Goal: Task Accomplishment & Management: Use online tool/utility

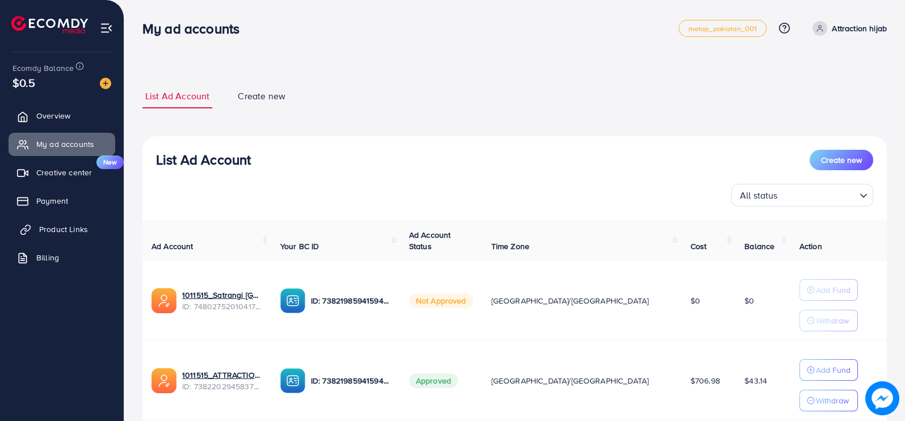
click at [47, 224] on span "Product Links" at bounding box center [63, 229] width 49 height 11
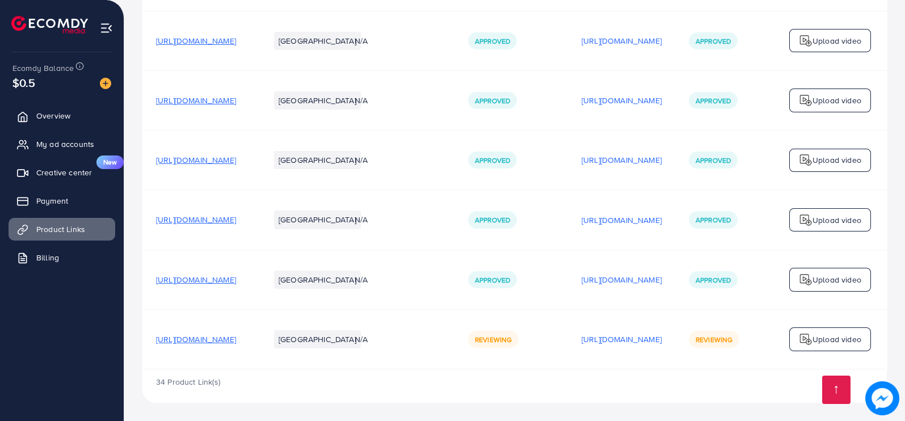
scroll to position [2859, 0]
click at [52, 148] on span "My ad accounts" at bounding box center [68, 144] width 58 height 11
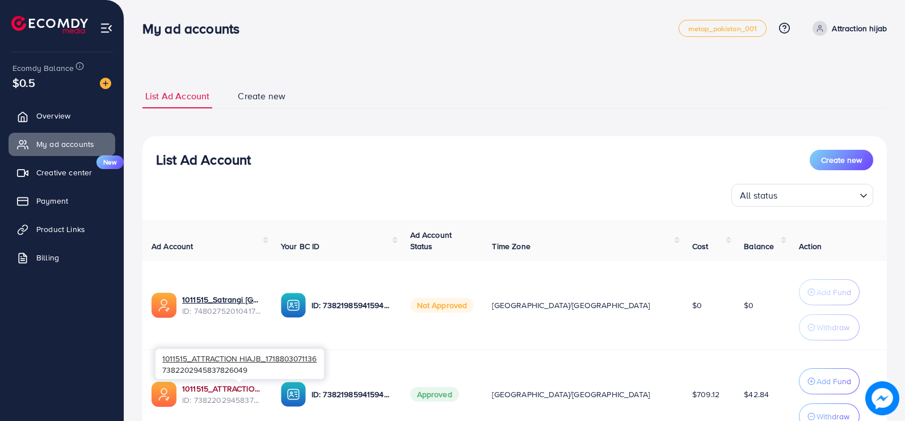
click at [258, 387] on link "1011515_ATTRACTION HIAJB_1718803071136" at bounding box center [222, 388] width 81 height 11
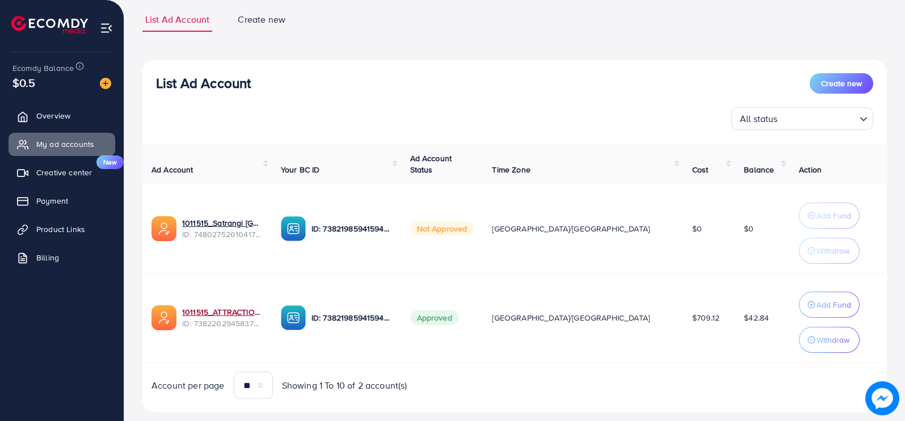
scroll to position [99, 0]
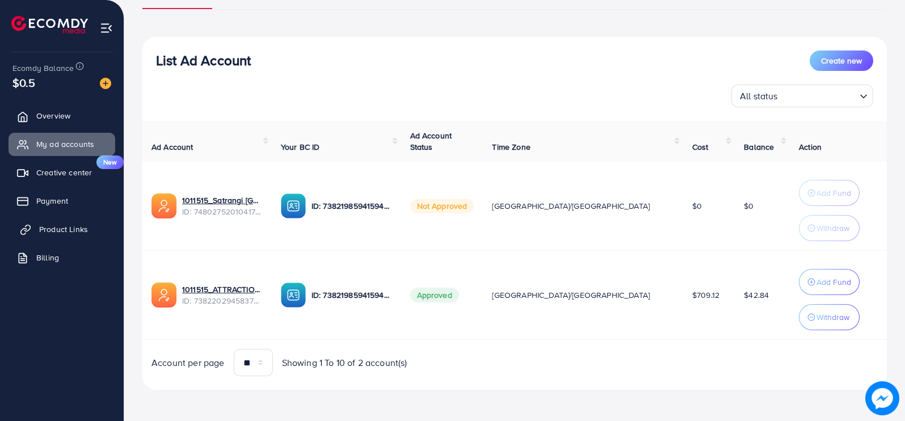
click at [44, 231] on span "Product Links" at bounding box center [63, 229] width 49 height 11
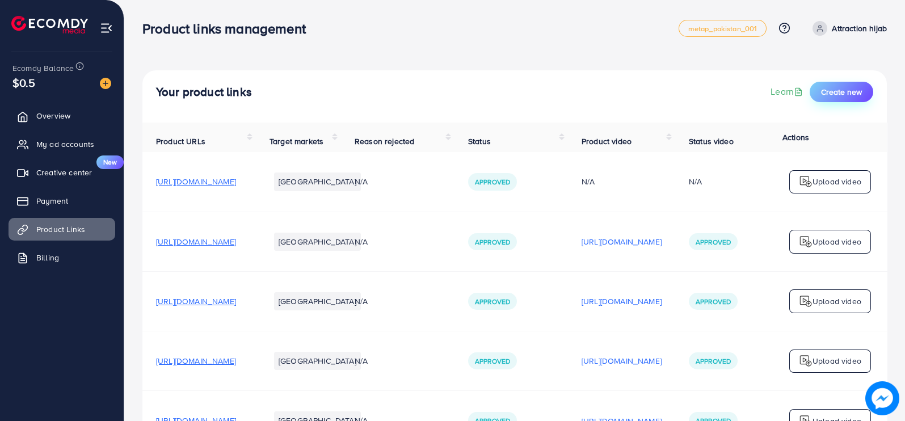
click at [821, 85] on button "Create new" at bounding box center [842, 92] width 64 height 20
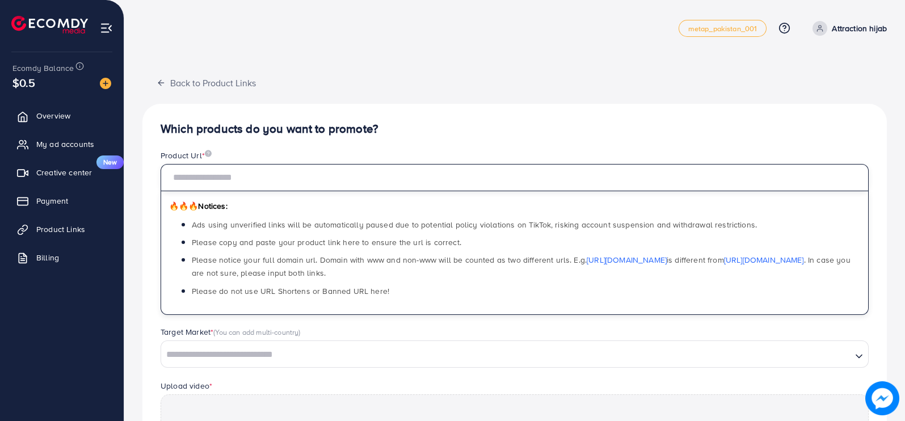
paste input "**********"
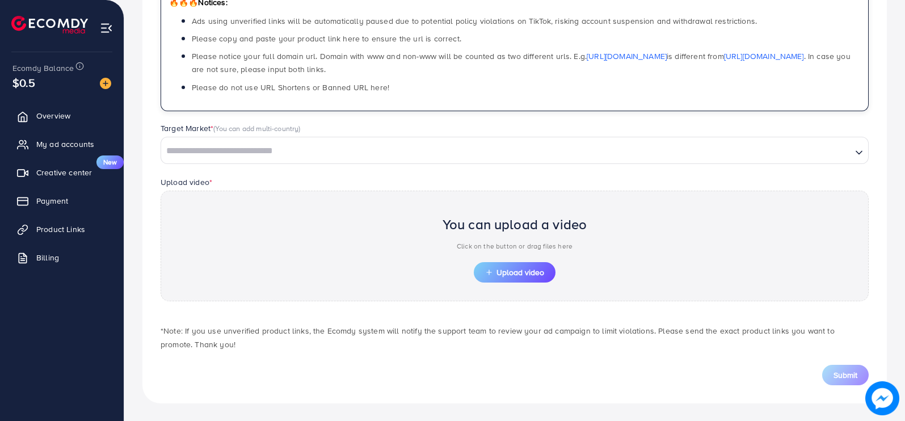
type input "**********"
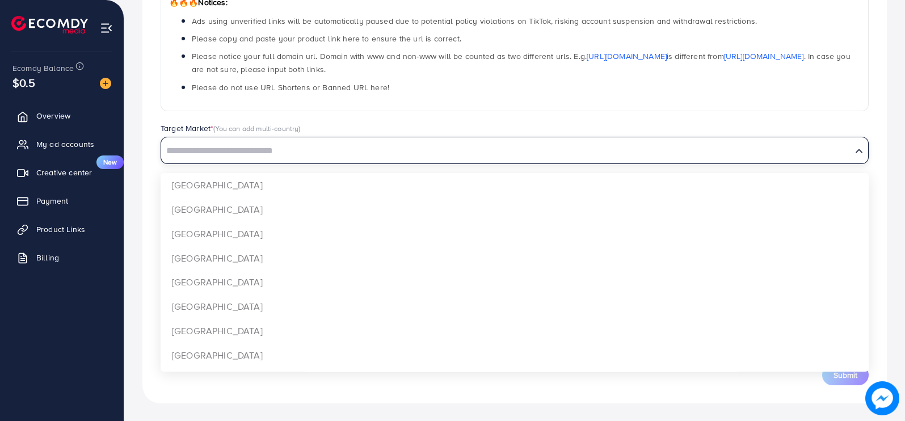
click at [391, 149] on input "Search for option" at bounding box center [506, 151] width 689 height 18
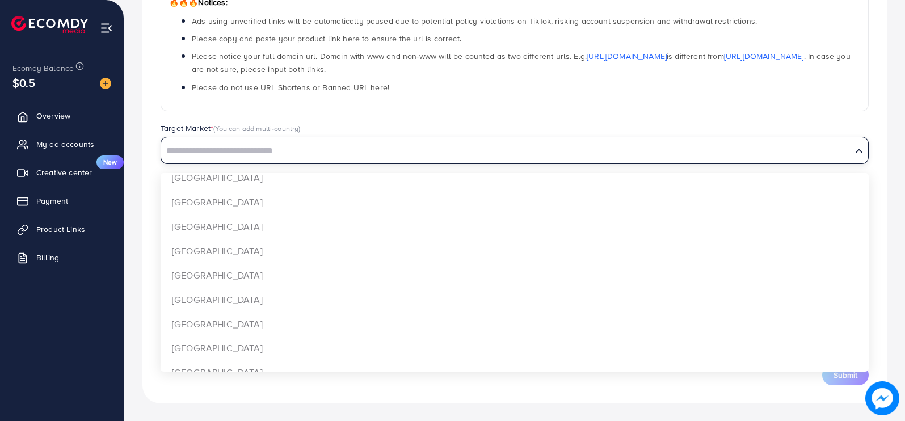
scroll to position [1330, 0]
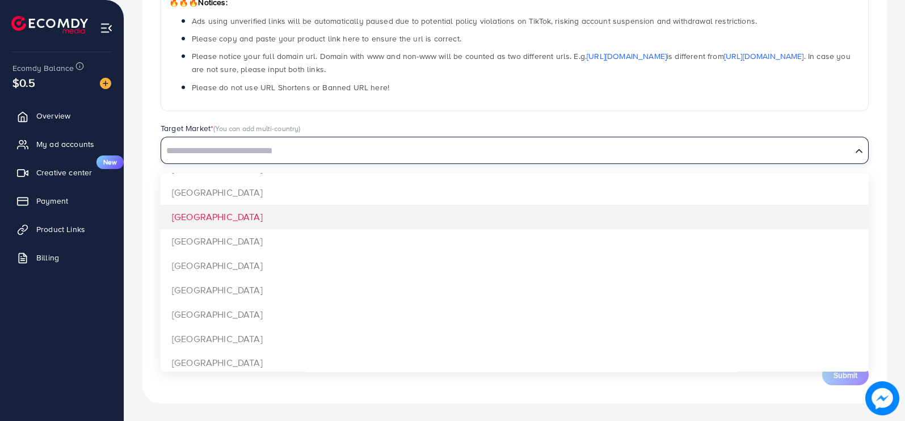
click at [612, 208] on div "**********" at bounding box center [514, 151] width 745 height 503
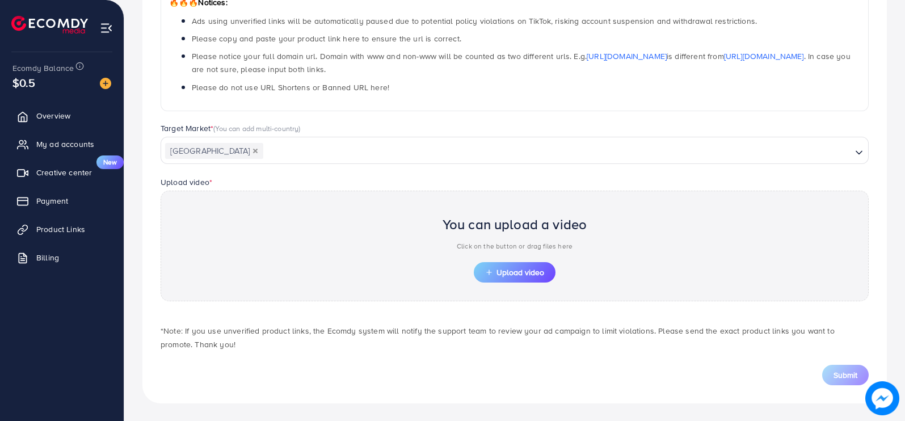
scroll to position [0, 0]
click at [534, 262] on button "Upload video" at bounding box center [515, 272] width 82 height 20
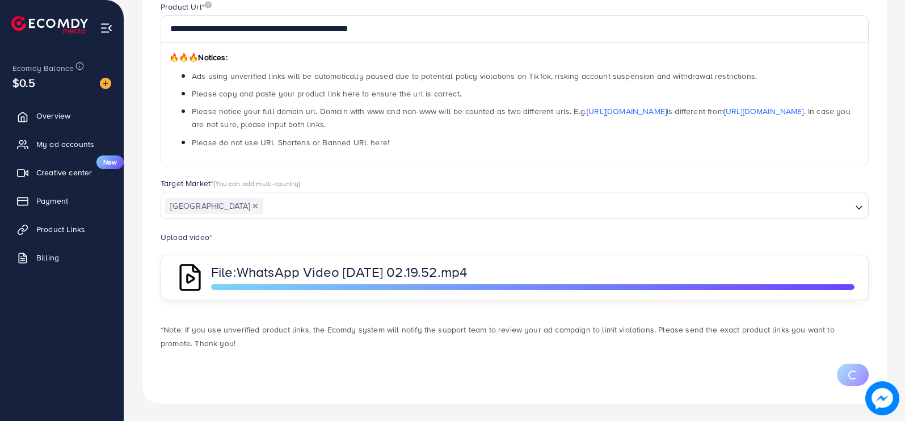
scroll to position [204, 0]
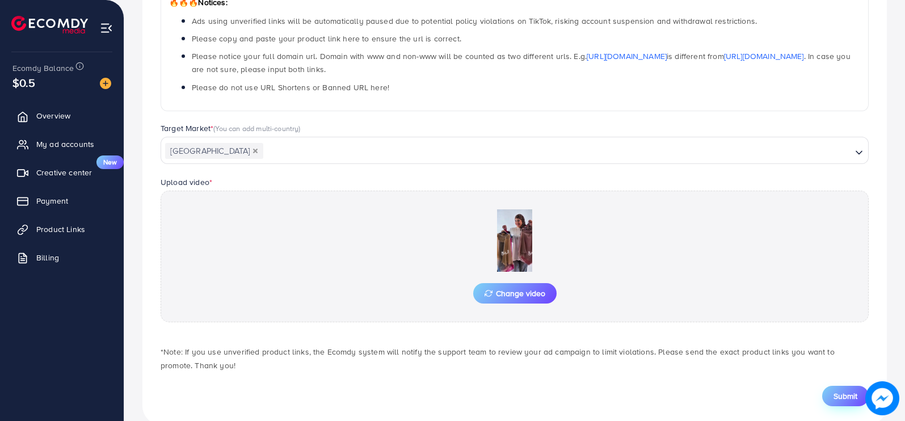
click at [832, 390] on button "Submit" at bounding box center [846, 396] width 47 height 20
